Goal: Information Seeking & Learning: Learn about a topic

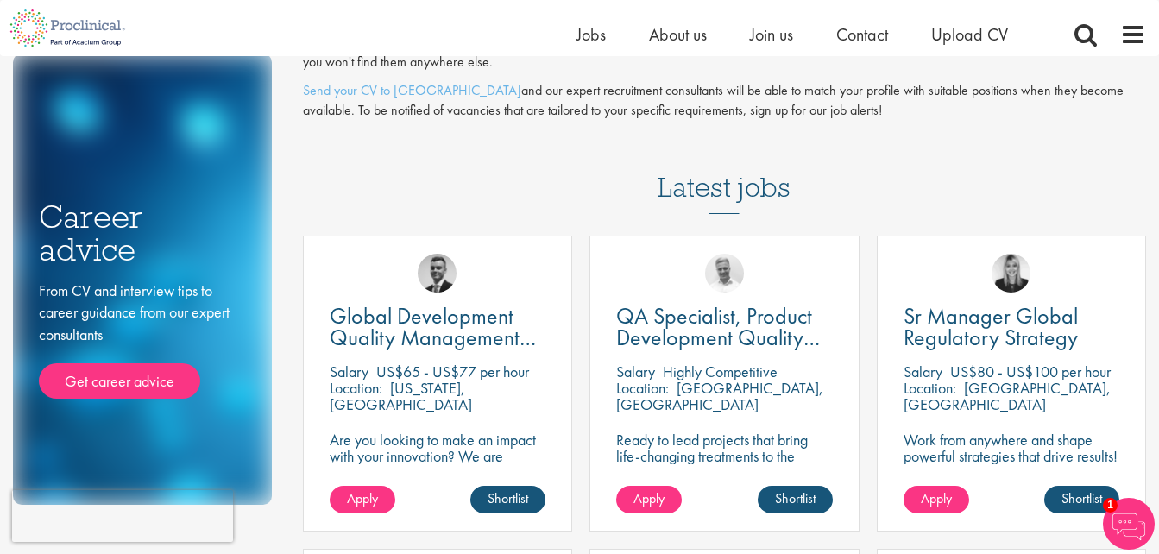
scroll to position [83, 0]
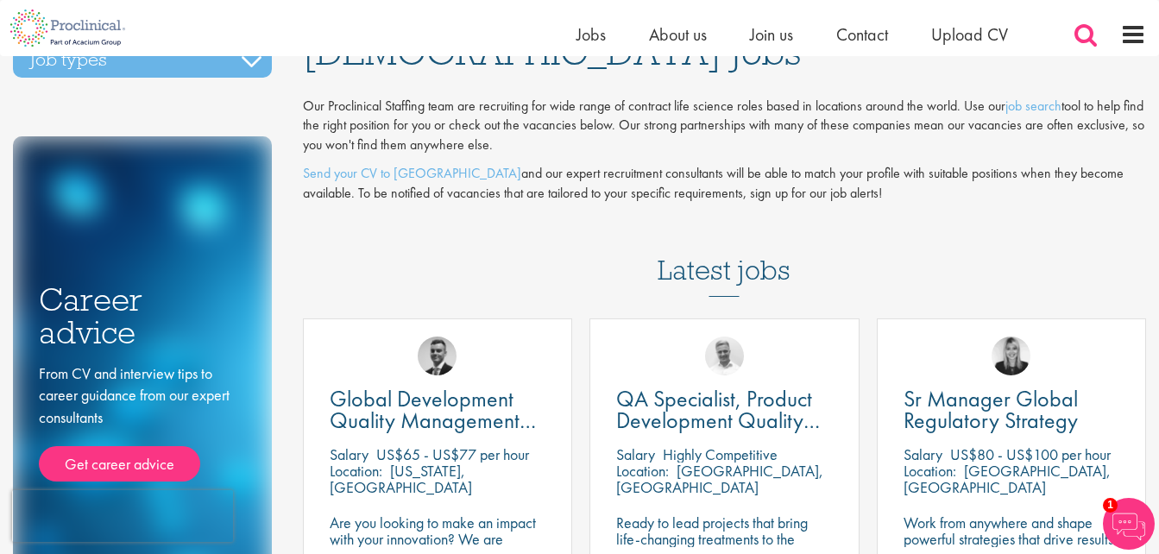
click at [1085, 35] on span at bounding box center [1086, 35] width 26 height 26
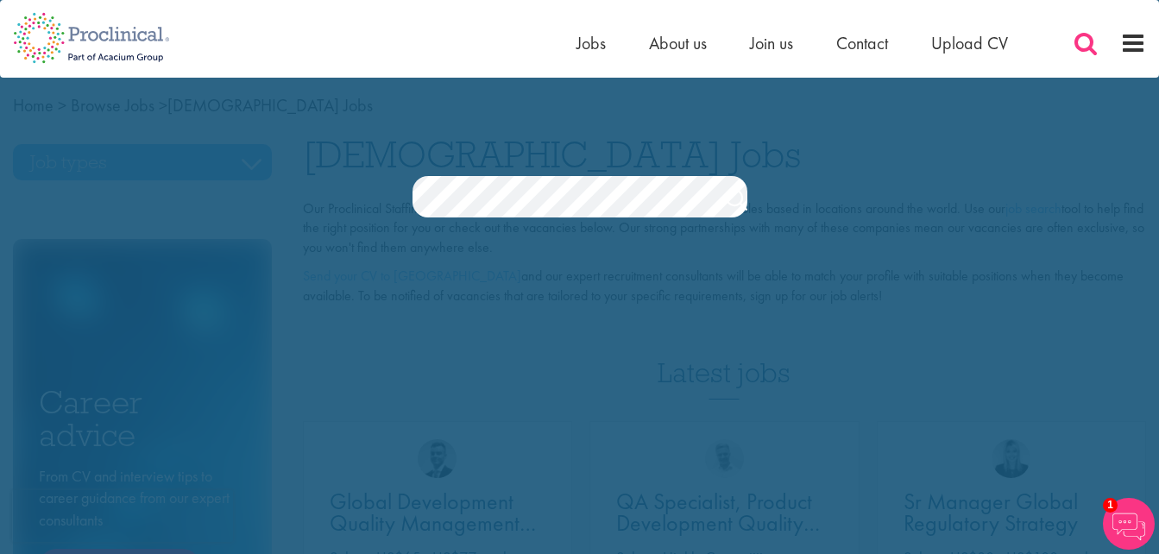
scroll to position [0, 0]
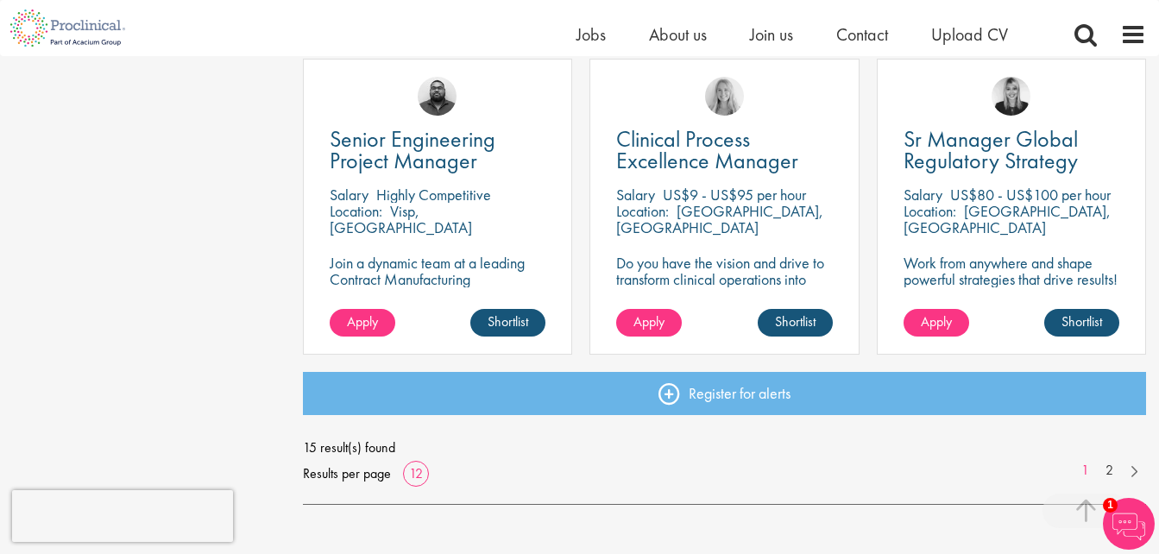
scroll to position [1288, 0]
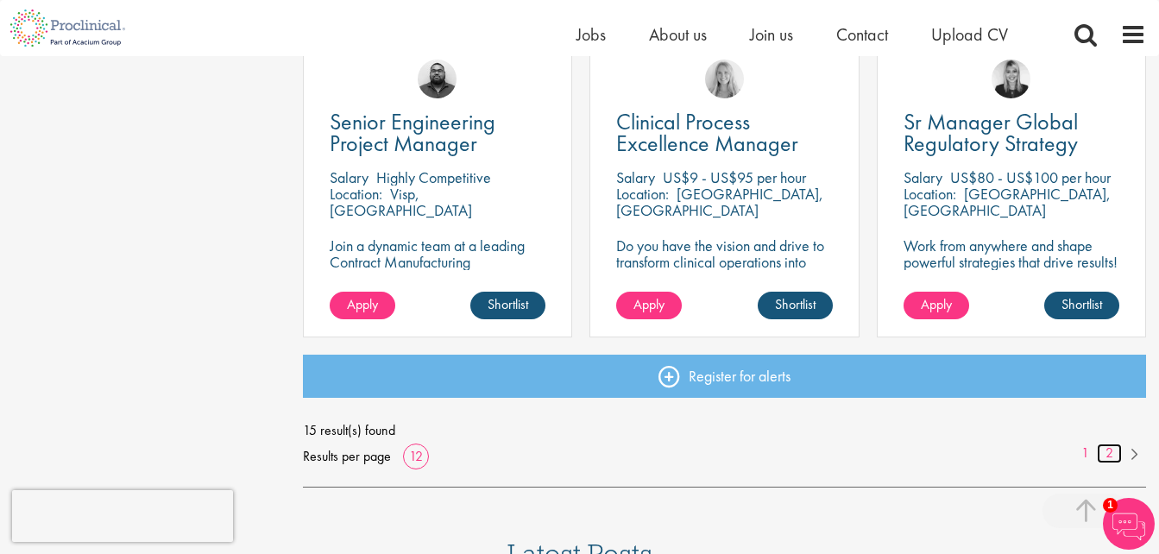
click at [1110, 452] on link "2" at bounding box center [1109, 454] width 25 height 20
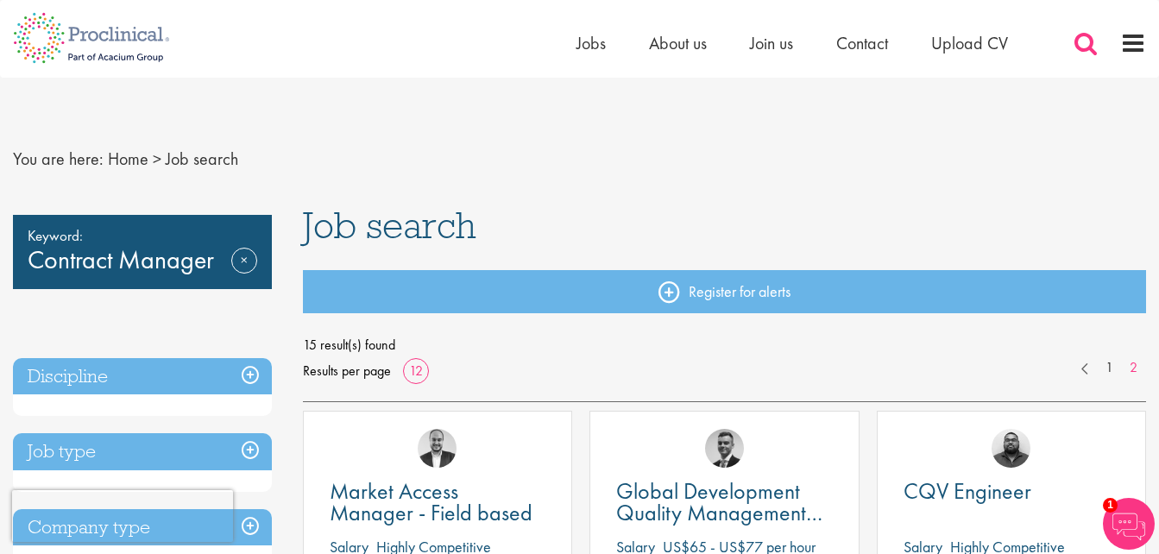
click at [1078, 44] on span at bounding box center [1086, 43] width 26 height 26
